Goal: Task Accomplishment & Management: Manage account settings

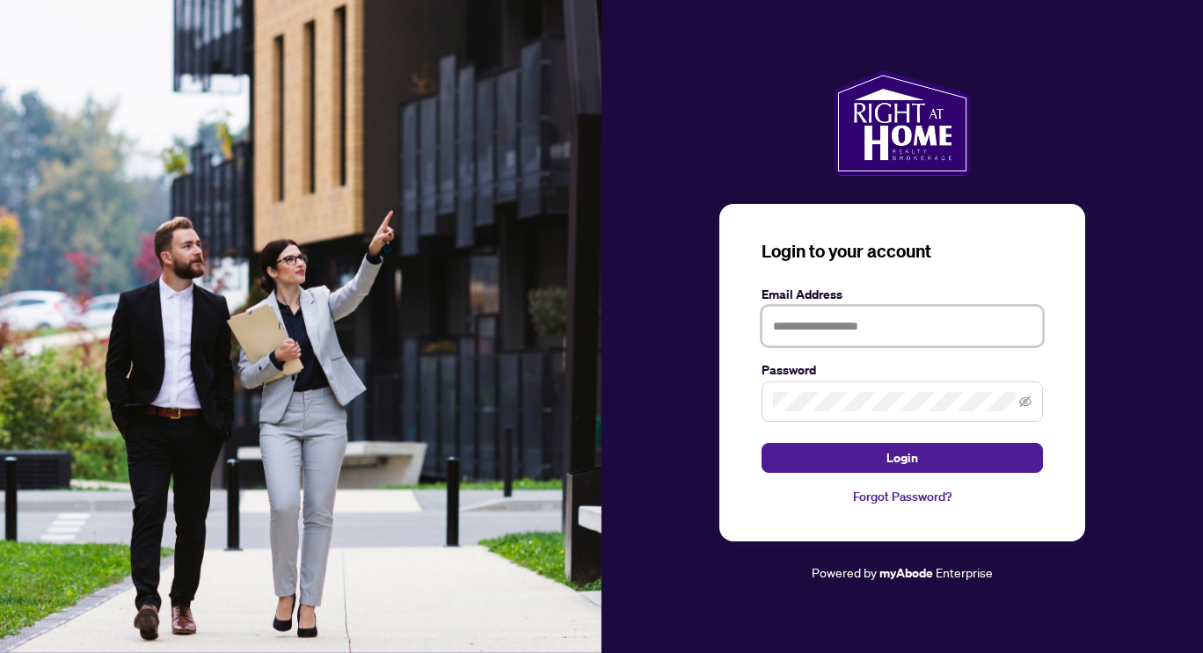
click at [790, 328] on input "text" at bounding box center [902, 326] width 281 height 40
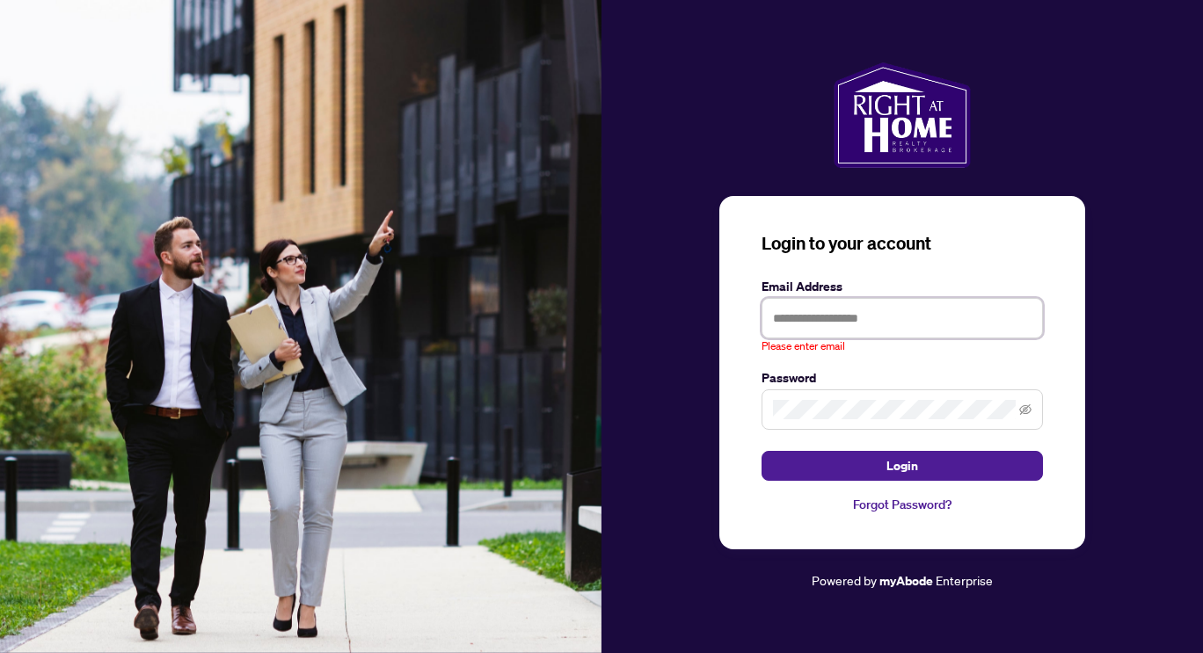
type input "**********"
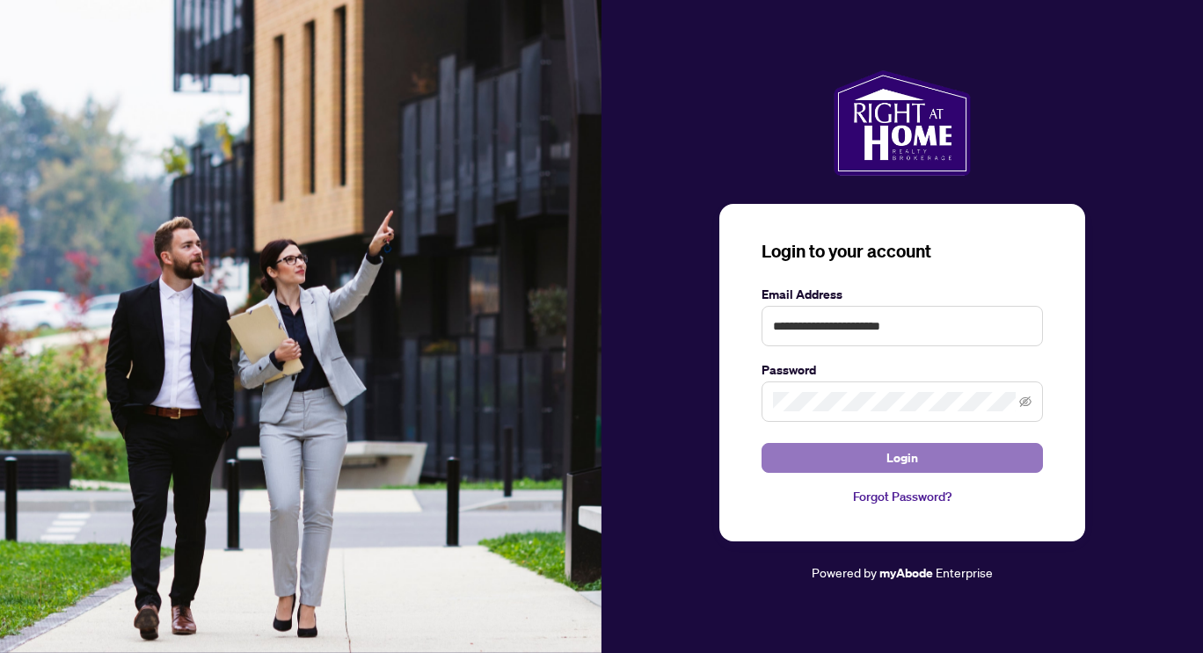
click at [843, 452] on button "Login" at bounding box center [902, 458] width 281 height 30
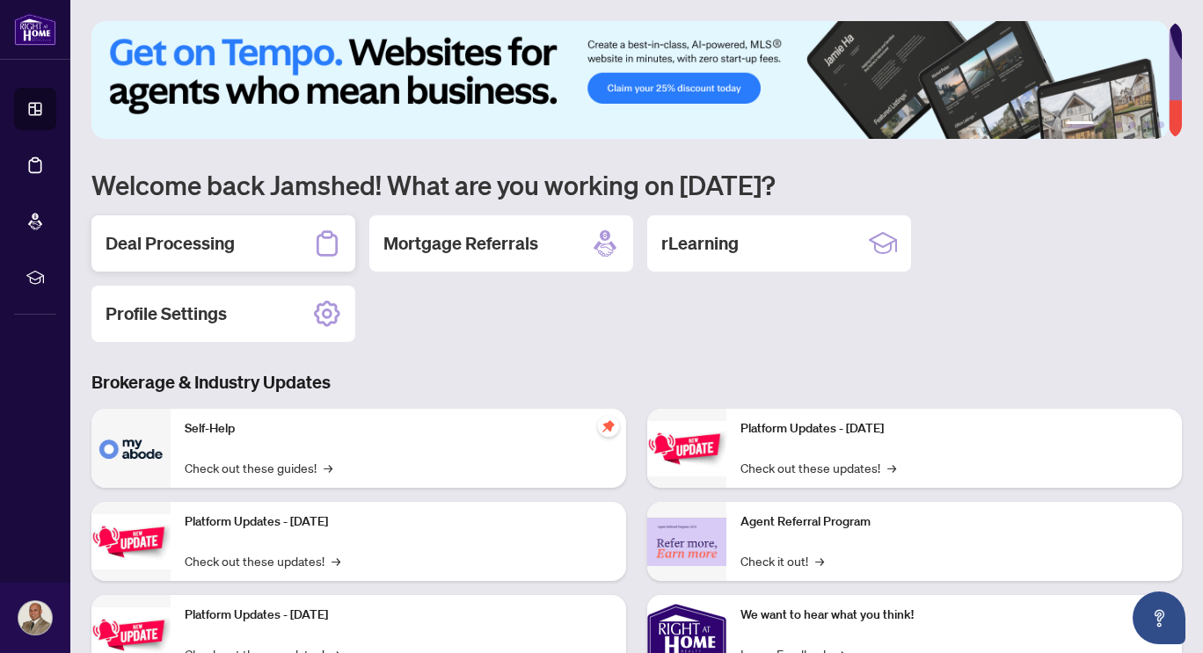
click at [232, 246] on h2 "Deal Processing" at bounding box center [170, 243] width 129 height 25
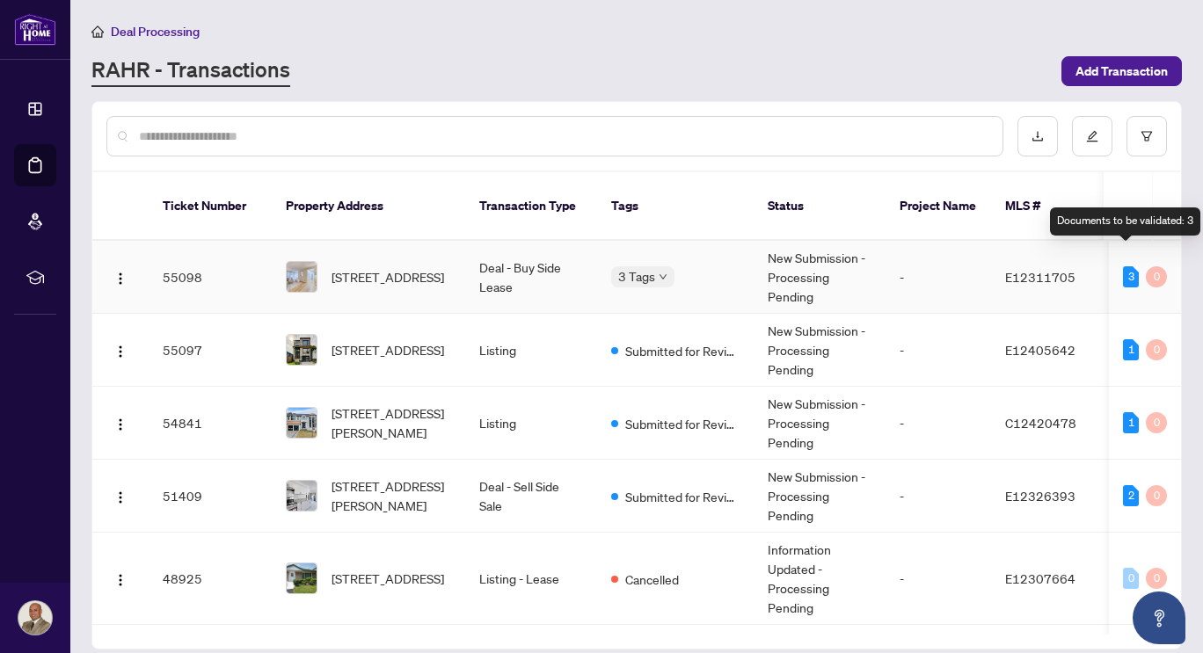
click at [1123, 266] on div "3" at bounding box center [1131, 276] width 16 height 21
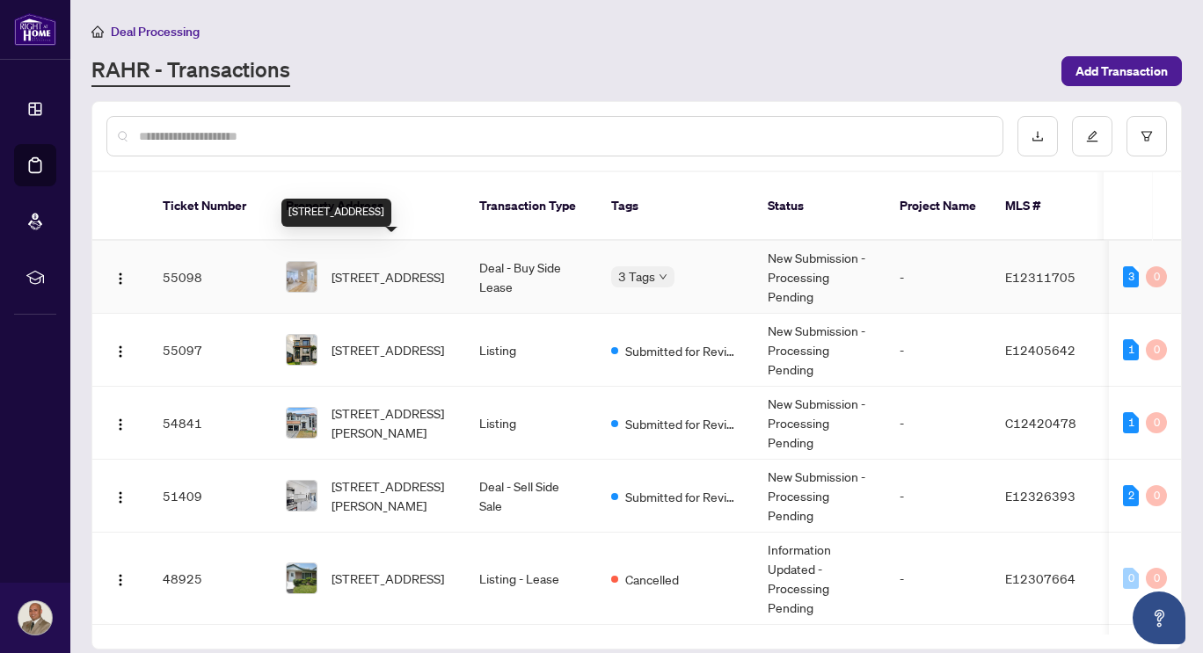
click at [424, 267] on span "[STREET_ADDRESS]" at bounding box center [388, 276] width 113 height 19
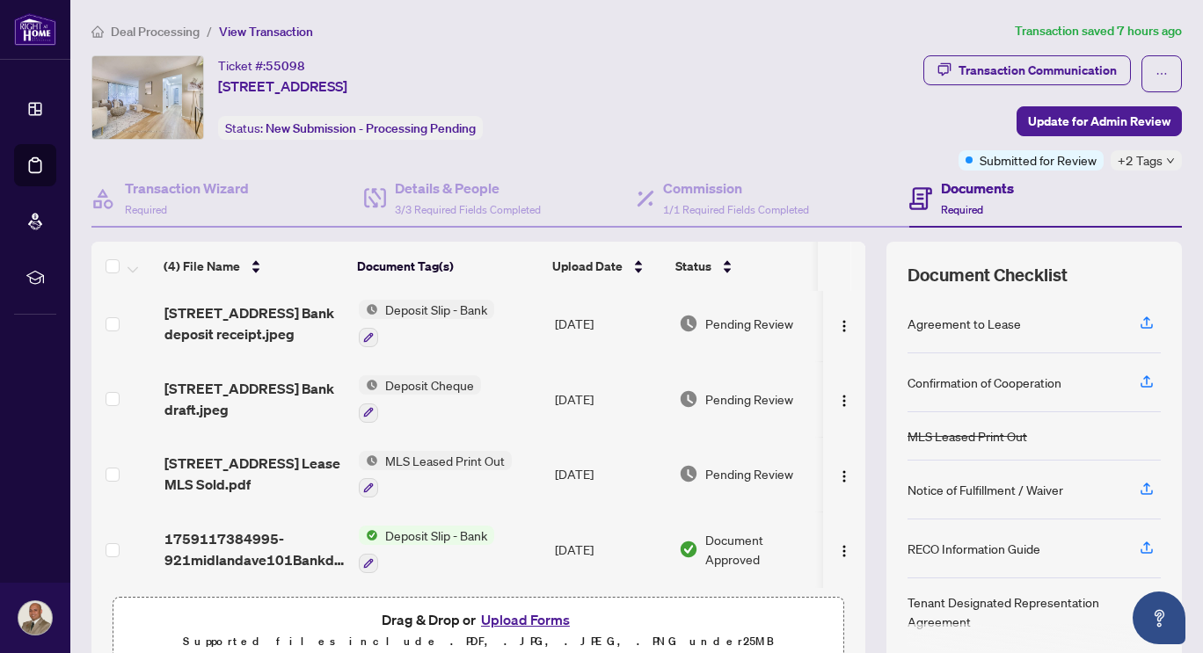
scroll to position [83, 0]
